Goal: Information Seeking & Learning: Check status

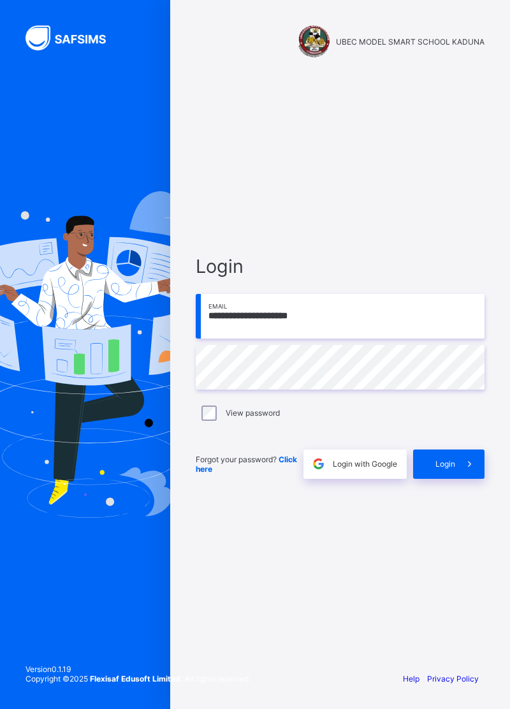
type input "**********"
click at [456, 479] on span at bounding box center [469, 463] width 29 height 29
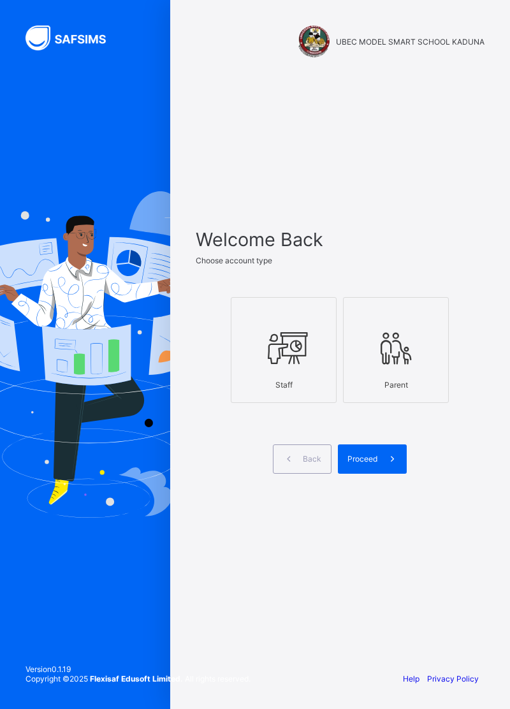
click at [412, 367] on icon at bounding box center [396, 348] width 45 height 38
click at [383, 474] on span at bounding box center [391, 458] width 29 height 29
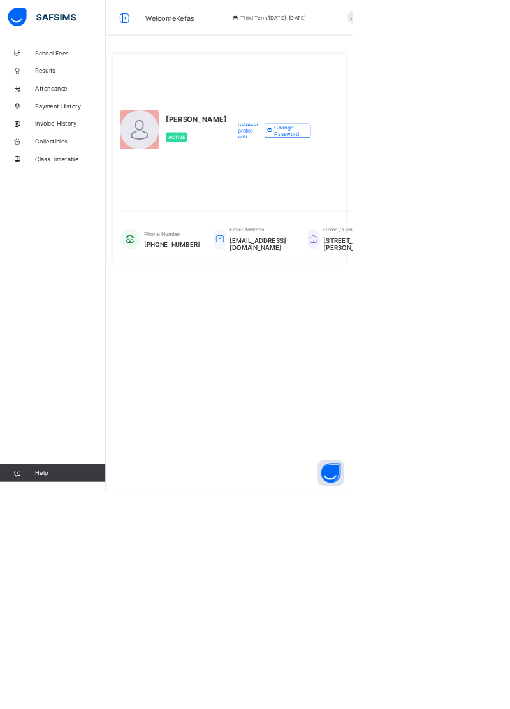
click at [75, 98] on span "Results" at bounding box center [102, 102] width 102 height 10
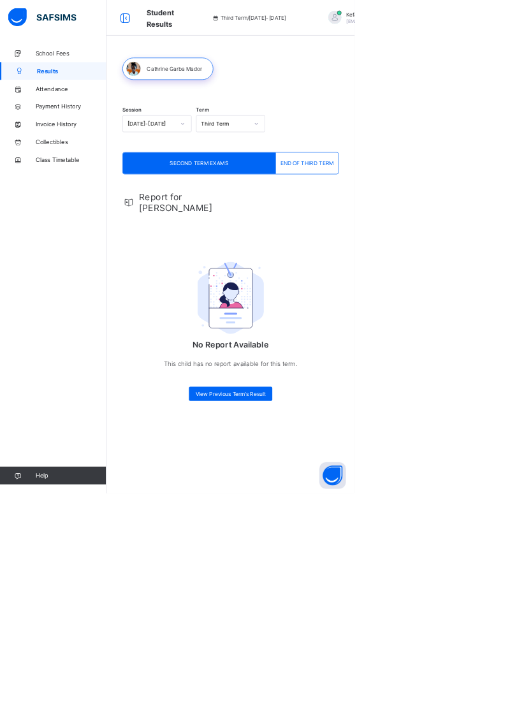
click at [360, 566] on span "View Previous Term's Result" at bounding box center [331, 567] width 101 height 10
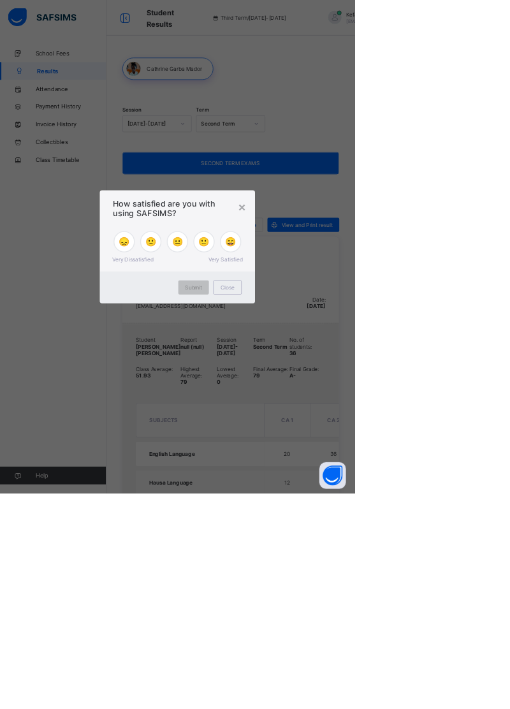
click at [354, 308] on div "×" at bounding box center [348, 297] width 12 height 22
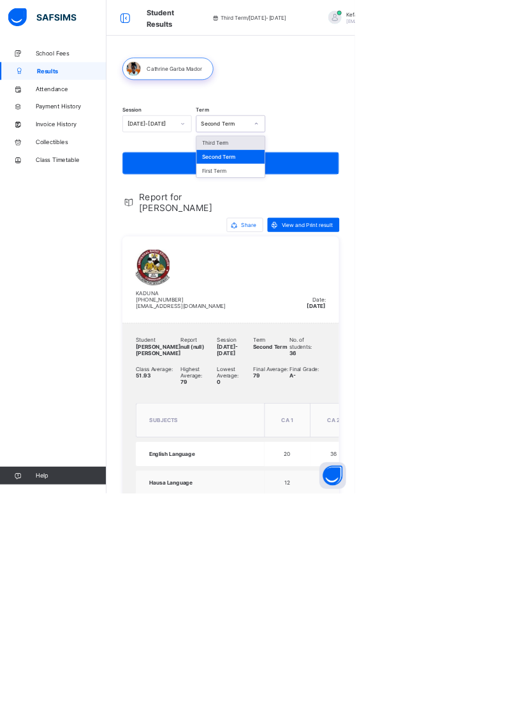
click at [326, 200] on div "Third Term" at bounding box center [331, 206] width 98 height 20
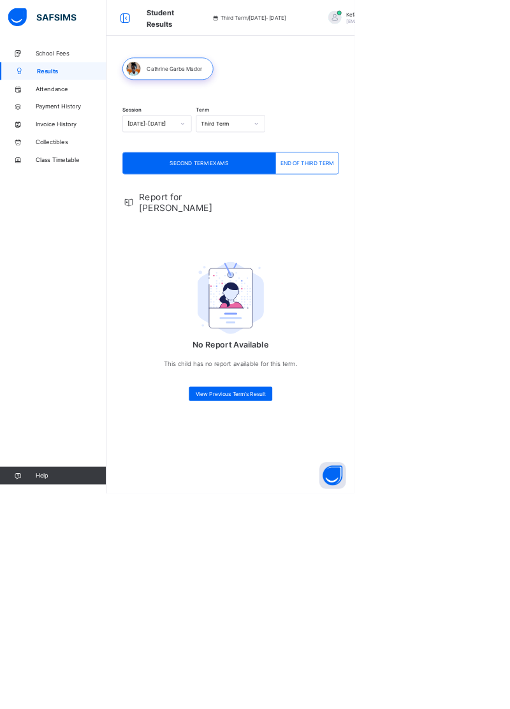
click at [353, 566] on span "View Previous Term's Result" at bounding box center [331, 567] width 101 height 10
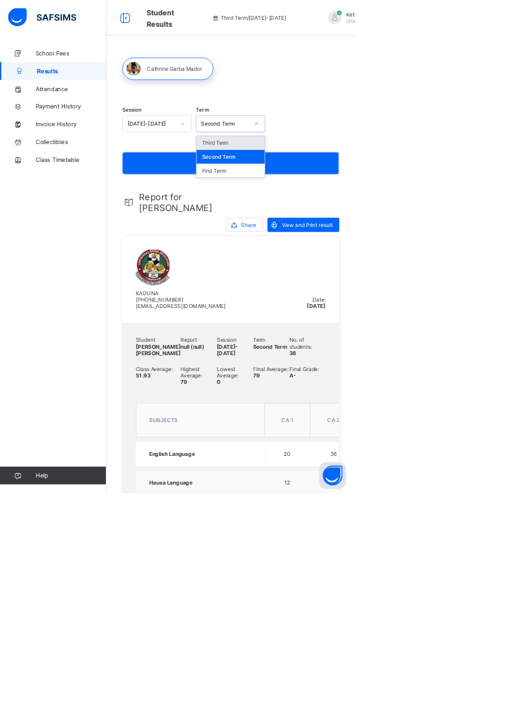
click at [330, 244] on div "First Term" at bounding box center [331, 245] width 98 height 20
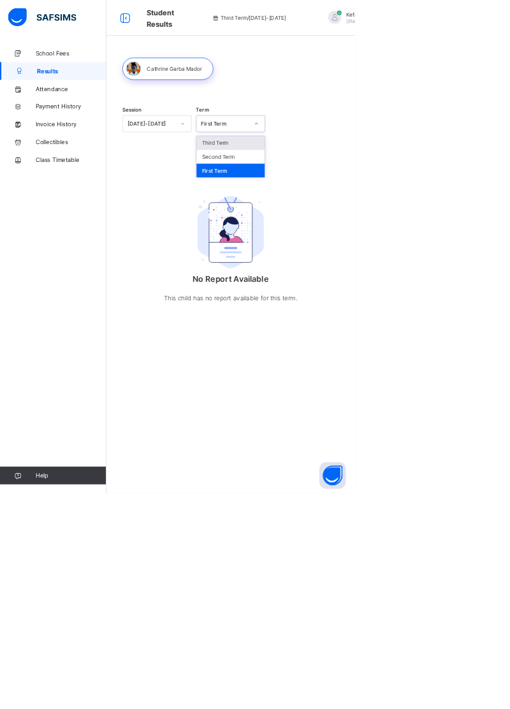
click at [335, 210] on div "Third Term" at bounding box center [331, 206] width 98 height 20
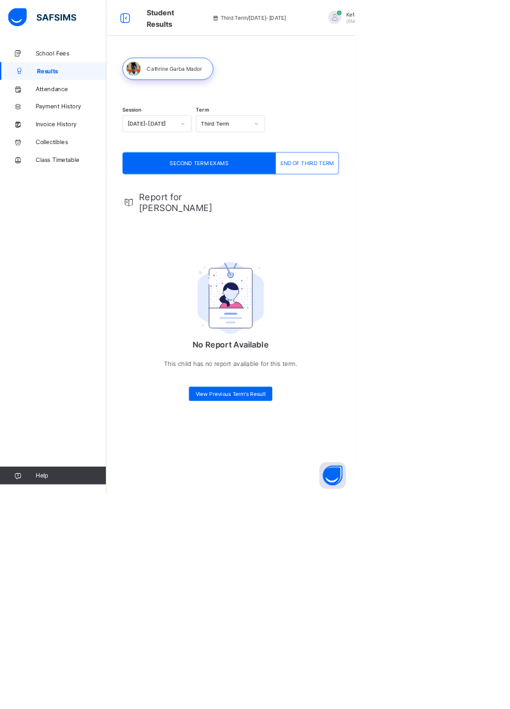
click at [449, 237] on span "END OF THIRD TERM" at bounding box center [441, 235] width 77 height 10
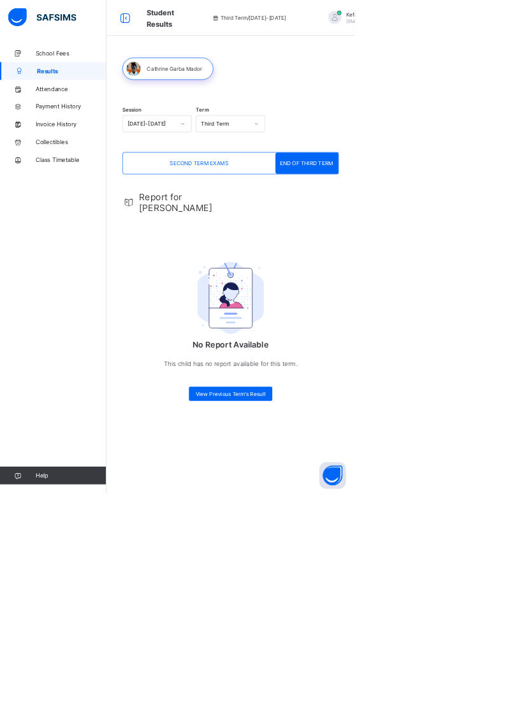
click at [358, 562] on span "View Previous Term's Result" at bounding box center [331, 567] width 101 height 10
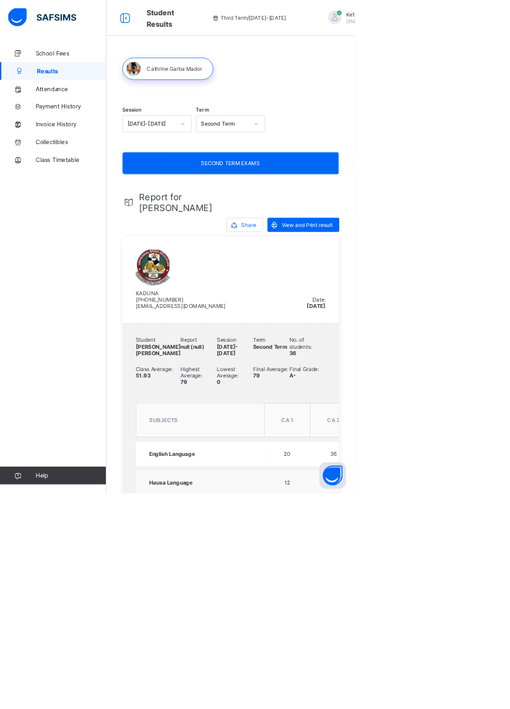
click at [452, 320] on span "View and Print result" at bounding box center [441, 324] width 73 height 10
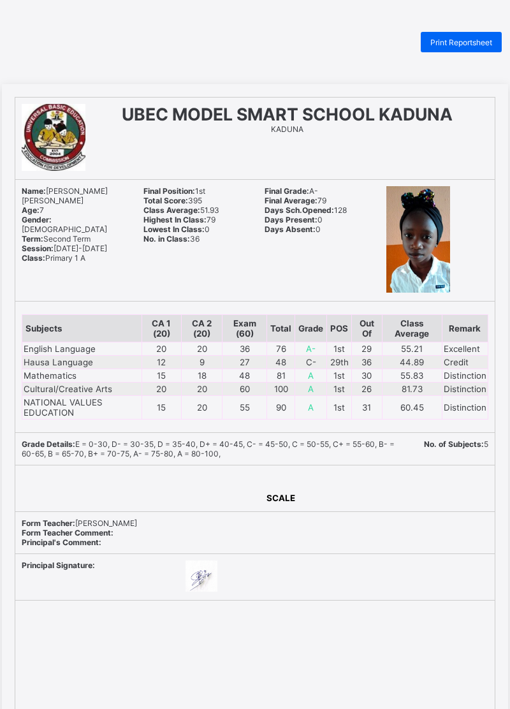
click at [468, 40] on span "Print Reportsheet" at bounding box center [461, 43] width 62 height 10
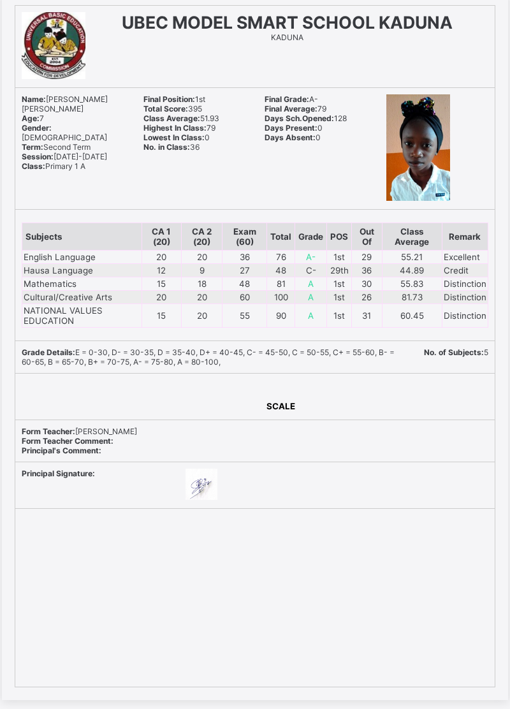
scroll to position [93, 0]
